Goal: Browse casually: Explore the website without a specific task or goal

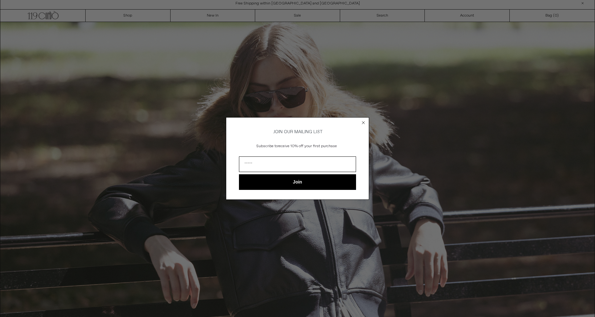
click at [362, 121] on circle "Close dialog" at bounding box center [364, 123] width 6 height 6
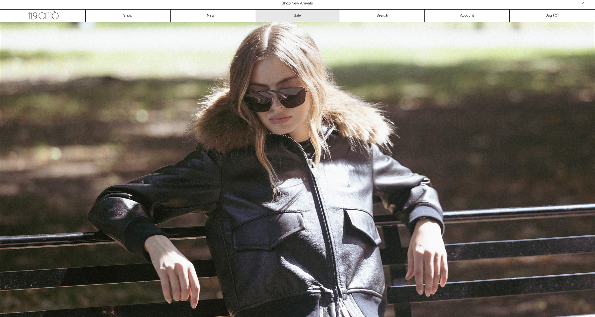
click at [299, 15] on link "Sale" at bounding box center [297, 16] width 85 height 12
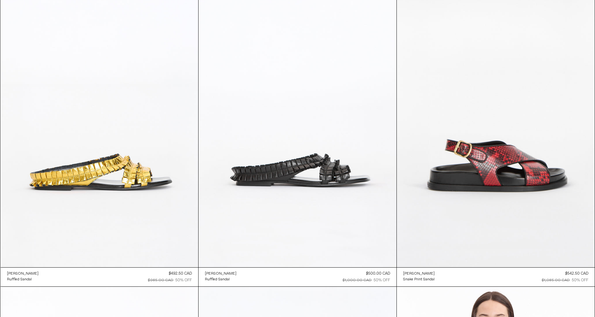
scroll to position [2915, 0]
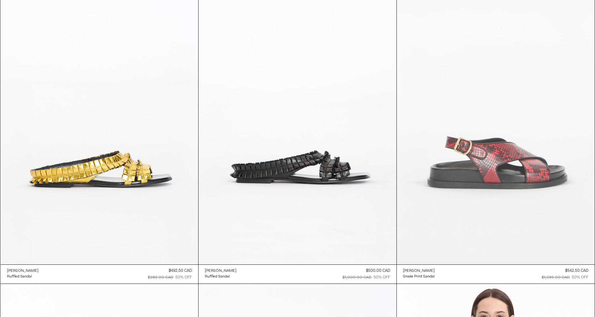
click at [496, 143] on at bounding box center [496, 116] width 198 height 297
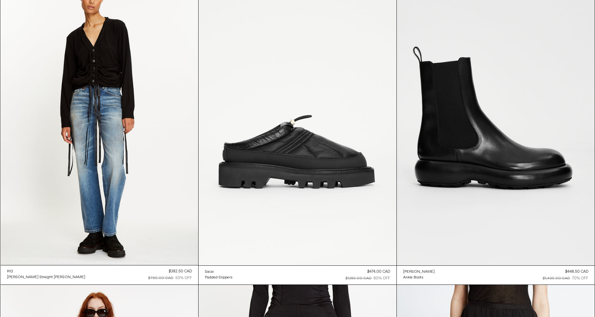
scroll to position [19671, 0]
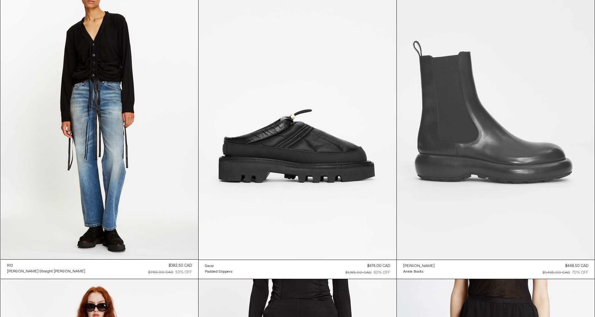
click at [465, 90] on at bounding box center [496, 110] width 198 height 297
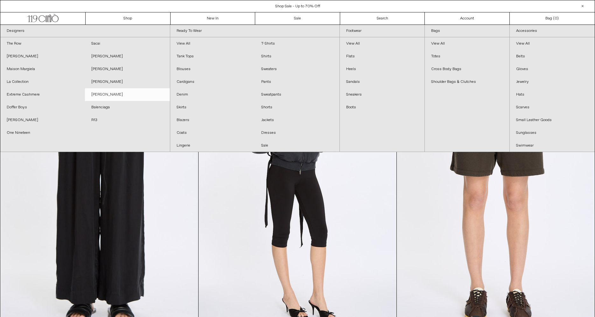
click at [97, 96] on link "[PERSON_NAME]" at bounding box center [127, 94] width 85 height 13
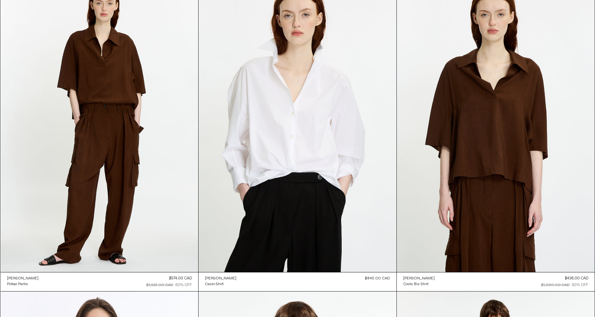
scroll to position [5402, 0]
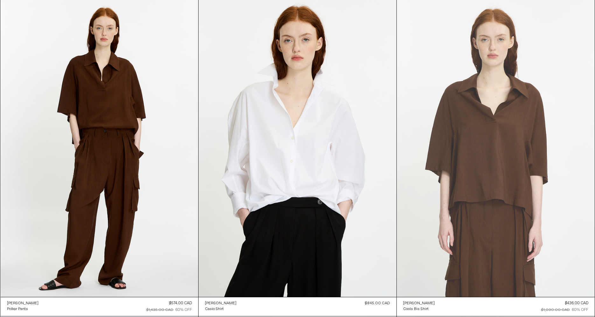
click at [503, 144] on at bounding box center [496, 148] width 198 height 297
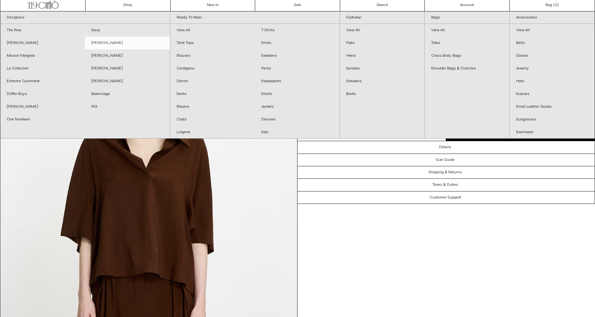
scroll to position [12, 0]
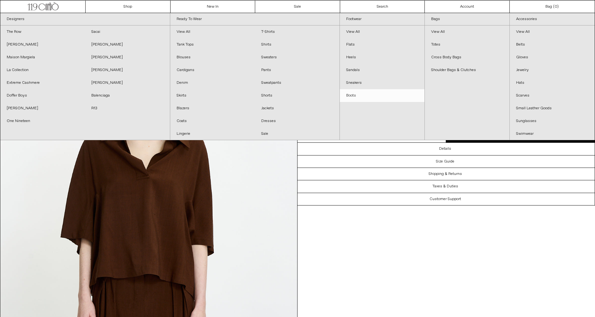
click at [352, 97] on link "Boots" at bounding box center [382, 95] width 85 height 13
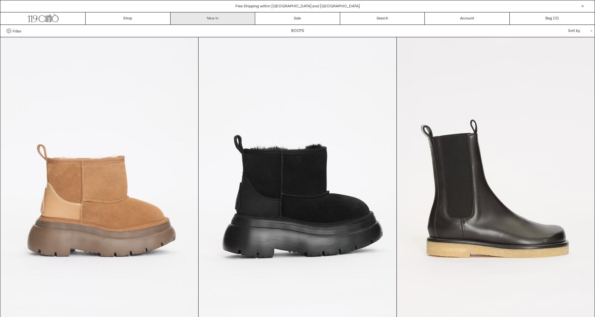
click at [215, 17] on link "New In" at bounding box center [213, 18] width 85 height 12
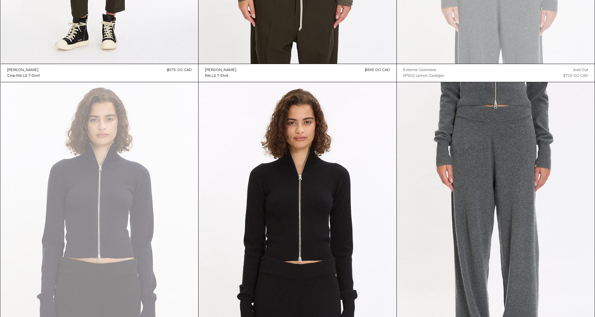
scroll to position [12686, 0]
